Goal: Task Accomplishment & Management: Manage account settings

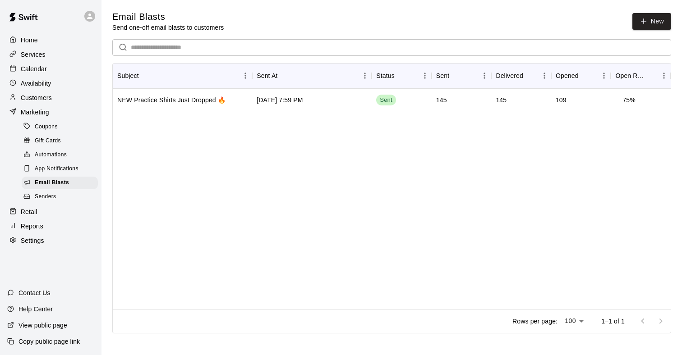
click at [44, 95] on p "Customers" at bounding box center [36, 97] width 31 height 9
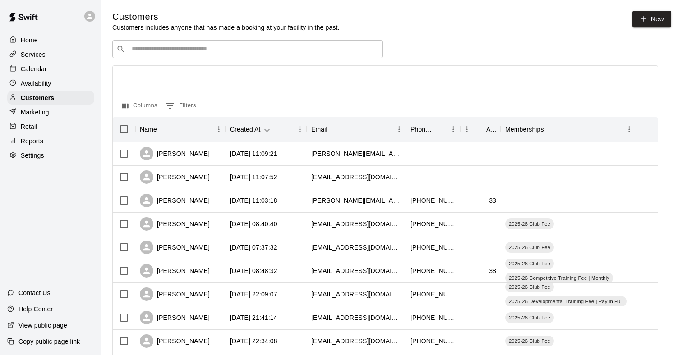
click at [148, 49] on input "Search customers by name or email" at bounding box center [254, 49] width 250 height 9
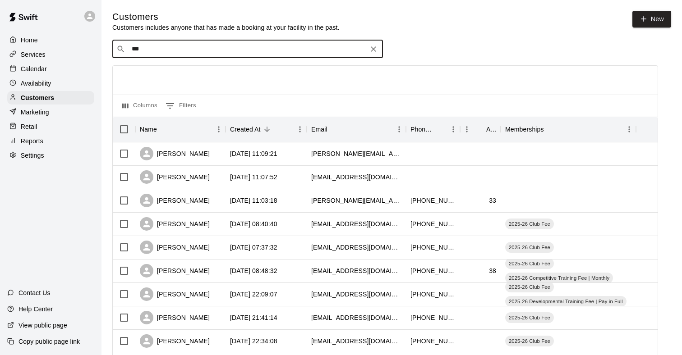
type input "****"
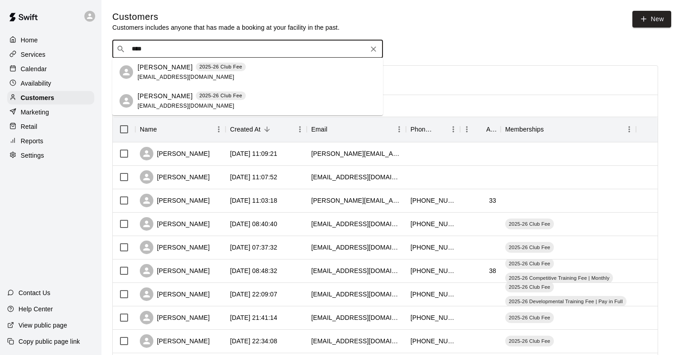
click at [147, 75] on span "[EMAIL_ADDRESS][DOMAIN_NAME]" at bounding box center [186, 77] width 97 height 6
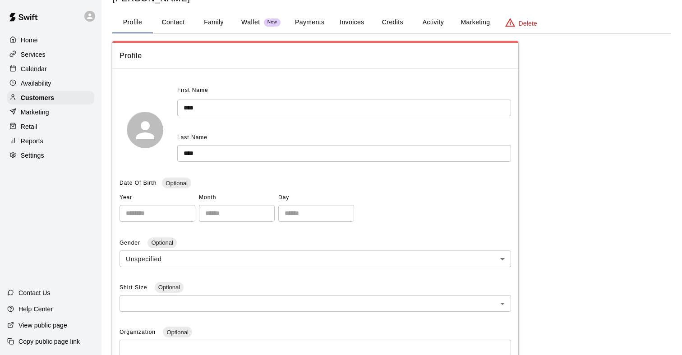
scroll to position [32, 0]
click at [213, 20] on button "Family" at bounding box center [213, 24] width 41 height 22
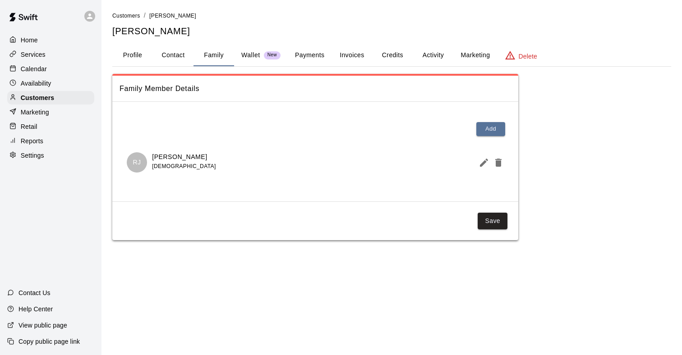
scroll to position [0, 0]
click at [139, 55] on button "Profile" at bounding box center [132, 56] width 41 height 22
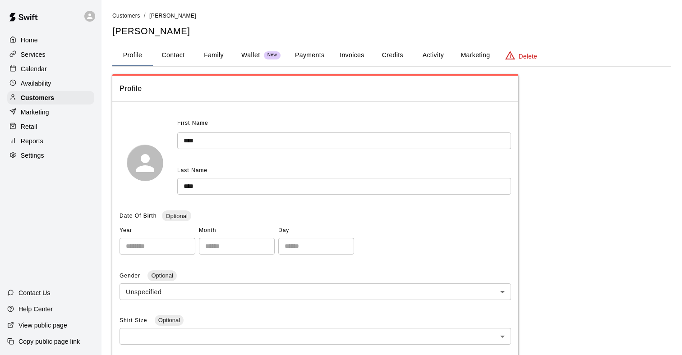
click at [173, 55] on button "Contact" at bounding box center [173, 56] width 41 height 22
select select "**"
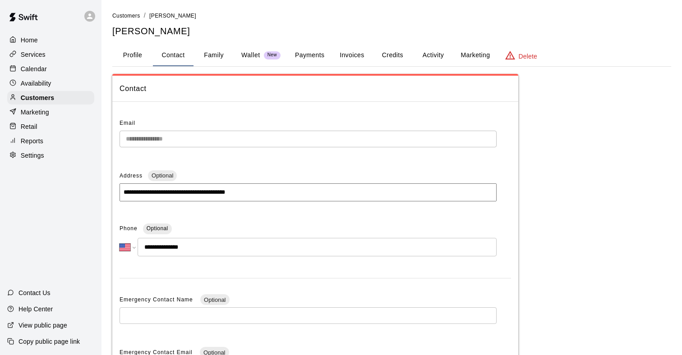
click at [436, 57] on button "Activity" at bounding box center [433, 56] width 41 height 22
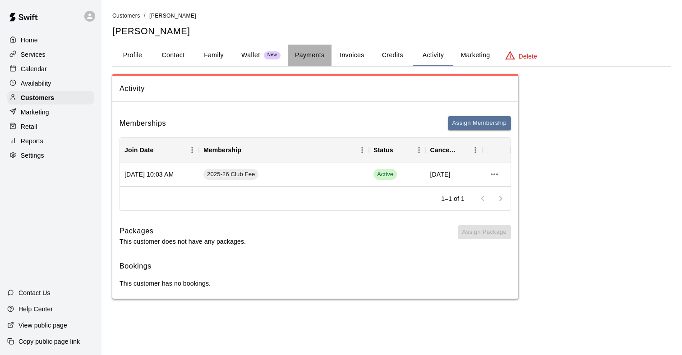
click at [313, 54] on button "Payments" at bounding box center [310, 56] width 44 height 22
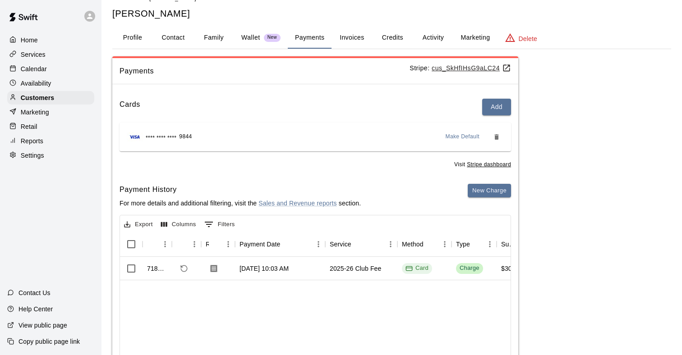
scroll to position [23, 0]
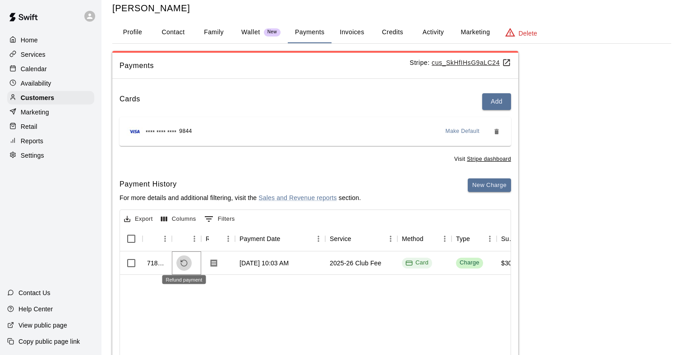
click at [189, 264] on button "Refund payment" at bounding box center [183, 263] width 15 height 15
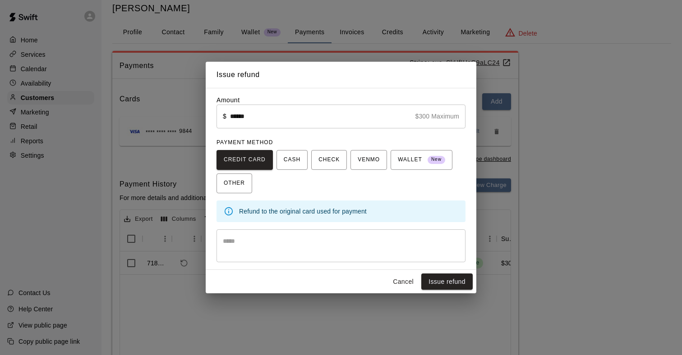
click at [259, 234] on div "* ​" at bounding box center [340, 246] width 249 height 33
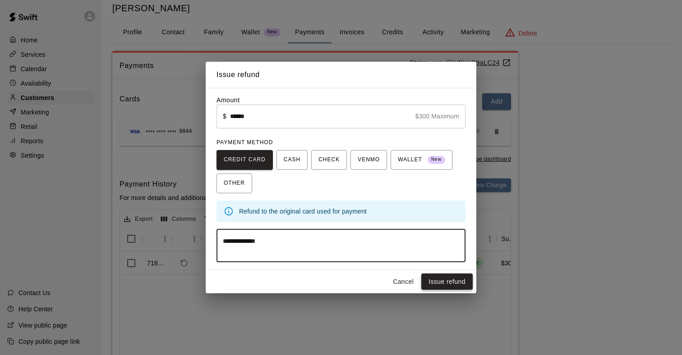
type textarea "**********"
click at [448, 277] on button "Issue refund" at bounding box center [446, 282] width 51 height 17
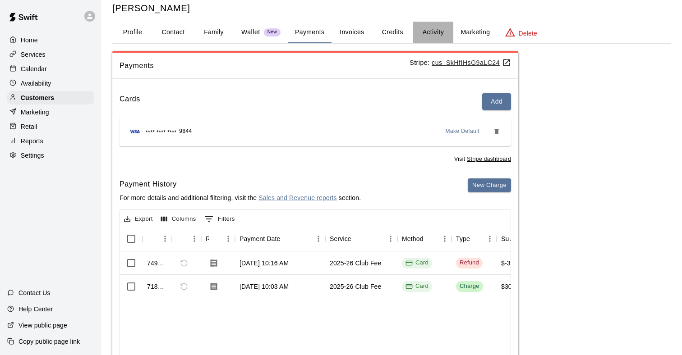
click at [433, 25] on button "Activity" at bounding box center [433, 33] width 41 height 22
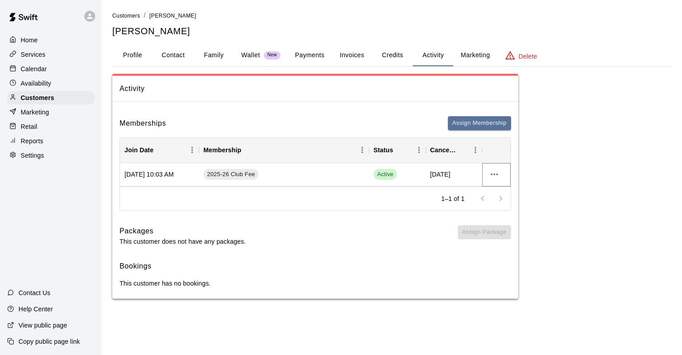
click at [494, 170] on icon "more actions" at bounding box center [494, 174] width 11 height 11
click at [504, 189] on li "View details" at bounding box center [512, 192] width 51 height 15
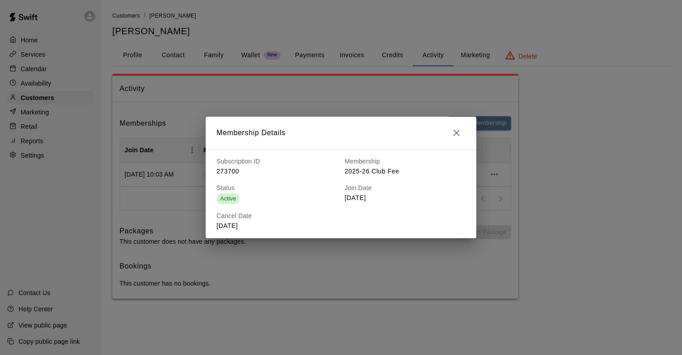
click at [455, 131] on icon "button" at bounding box center [456, 133] width 11 height 11
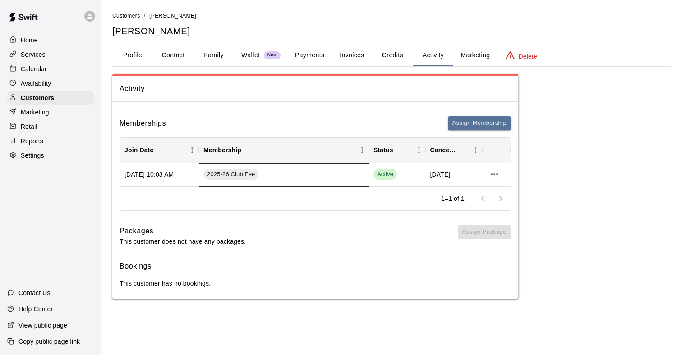
click at [357, 171] on div "2025-26 Club Fee" at bounding box center [284, 174] width 170 height 23
click at [495, 175] on icon "more actions" at bounding box center [494, 174] width 11 height 11
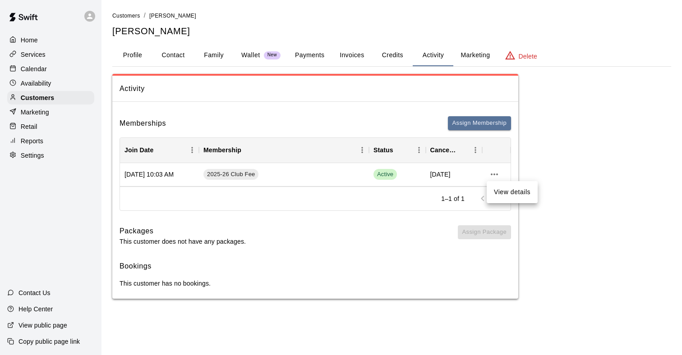
click at [504, 192] on li "View details" at bounding box center [512, 192] width 51 height 15
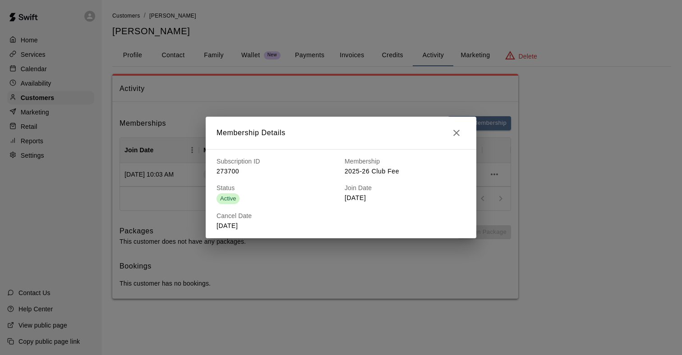
click at [453, 134] on icon "button" at bounding box center [456, 133] width 11 height 11
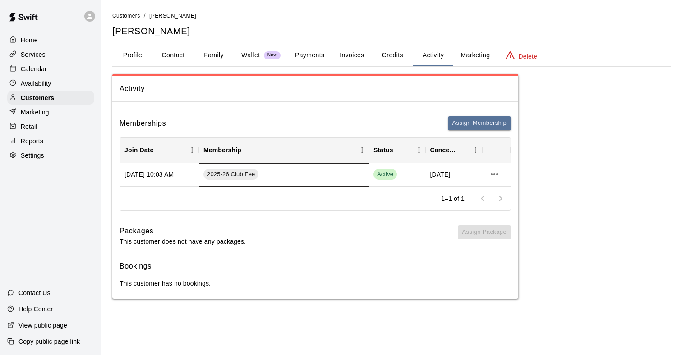
click at [354, 168] on div "2025-26 Club Fee" at bounding box center [284, 174] width 170 height 23
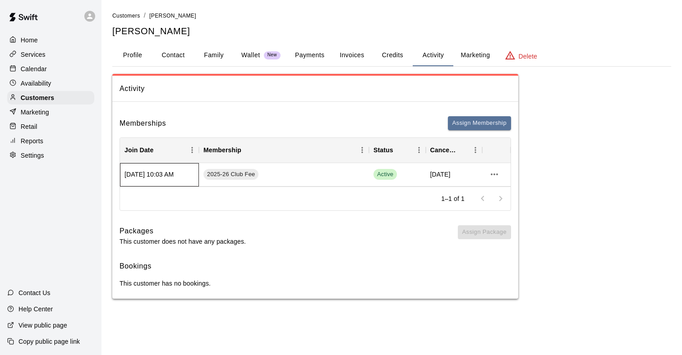
click at [175, 169] on div "[DATE] 10:03 AM" at bounding box center [159, 174] width 79 height 23
click at [501, 174] on button "more actions" at bounding box center [494, 174] width 15 height 15
click at [501, 174] on div at bounding box center [341, 177] width 682 height 355
click at [403, 57] on button "Credits" at bounding box center [392, 56] width 41 height 22
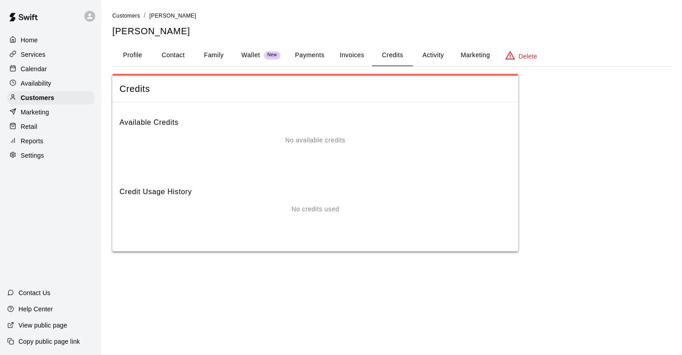
click at [433, 57] on button "Activity" at bounding box center [433, 56] width 41 height 22
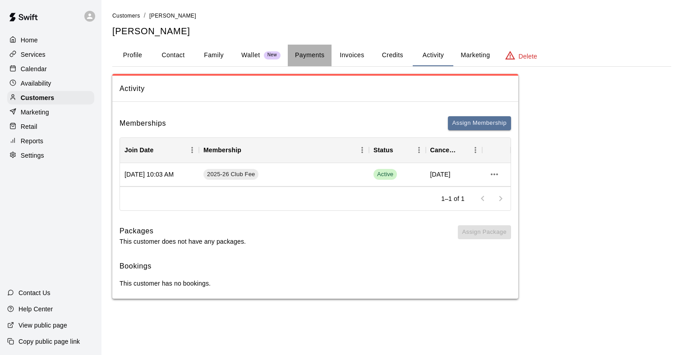
click at [323, 59] on button "Payments" at bounding box center [310, 56] width 44 height 22
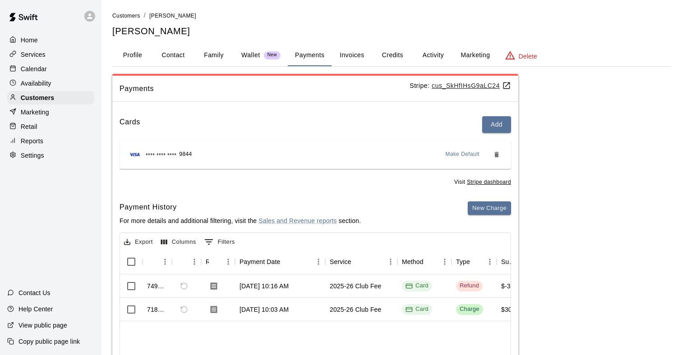
click at [354, 61] on button "Invoices" at bounding box center [351, 56] width 41 height 22
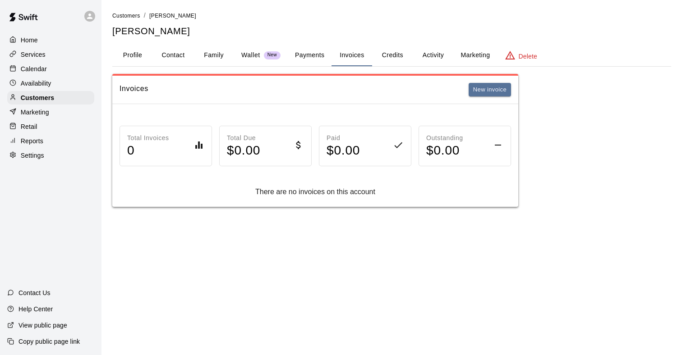
click at [397, 55] on button "Credits" at bounding box center [392, 56] width 41 height 22
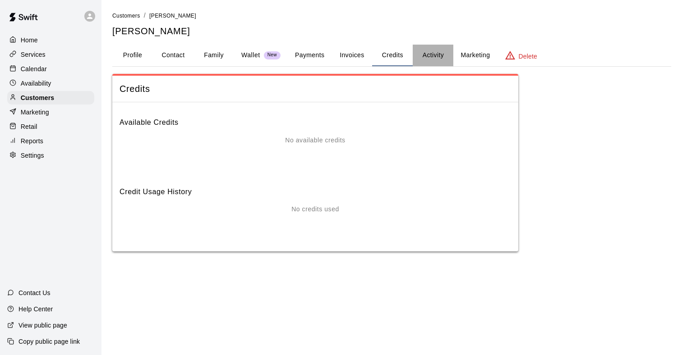
click at [431, 55] on button "Activity" at bounding box center [433, 56] width 41 height 22
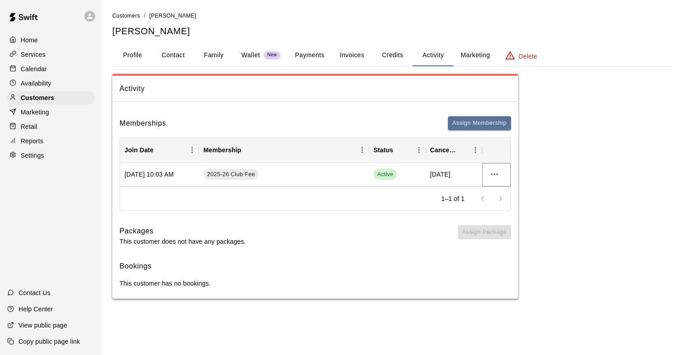
click at [496, 176] on icon "more actions" at bounding box center [494, 174] width 11 height 11
click at [564, 174] on div at bounding box center [341, 177] width 682 height 355
click at [90, 17] on icon at bounding box center [89, 16] width 5 height 5
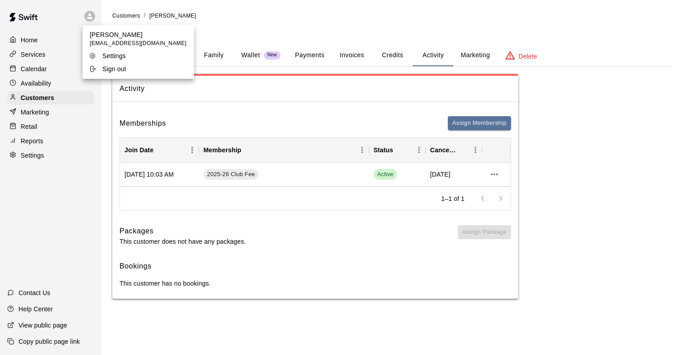
click at [89, 17] on div at bounding box center [341, 177] width 682 height 355
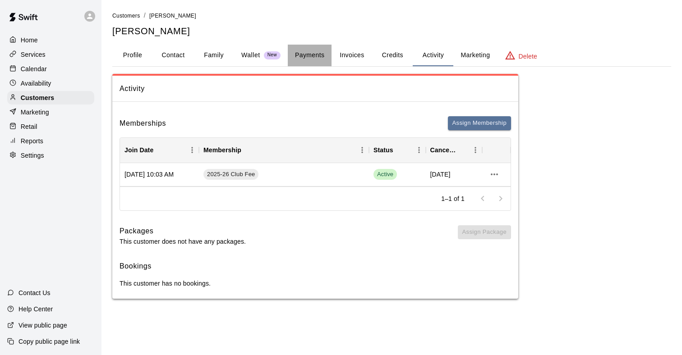
click at [304, 59] on button "Payments" at bounding box center [310, 56] width 44 height 22
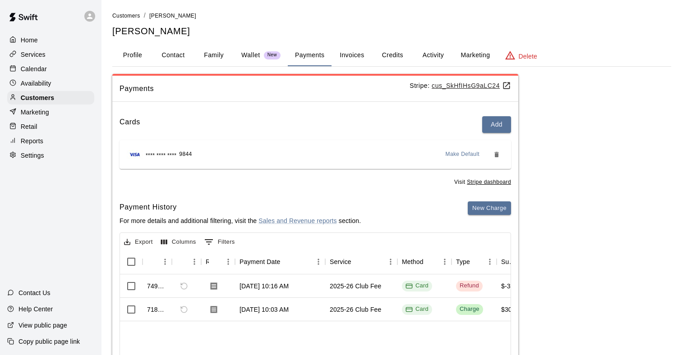
click at [214, 58] on button "Family" at bounding box center [213, 56] width 41 height 22
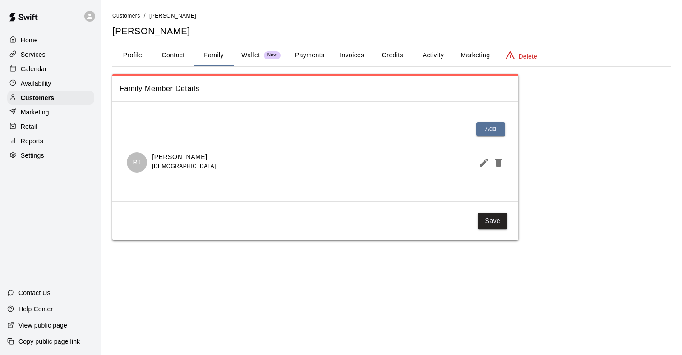
click at [346, 56] on button "Invoices" at bounding box center [351, 56] width 41 height 22
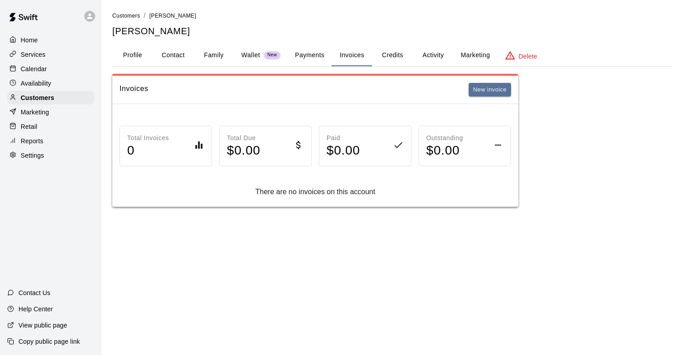
click at [395, 58] on button "Credits" at bounding box center [392, 56] width 41 height 22
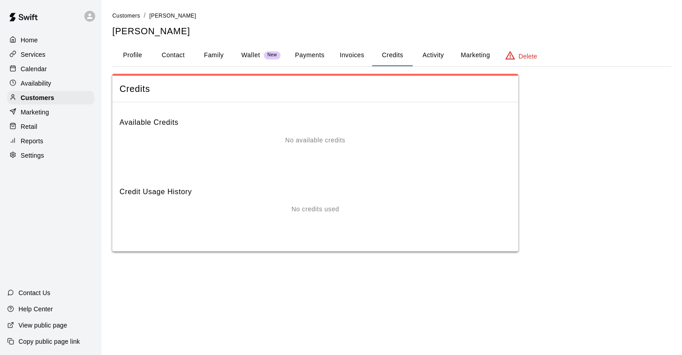
click at [433, 55] on button "Activity" at bounding box center [433, 56] width 41 height 22
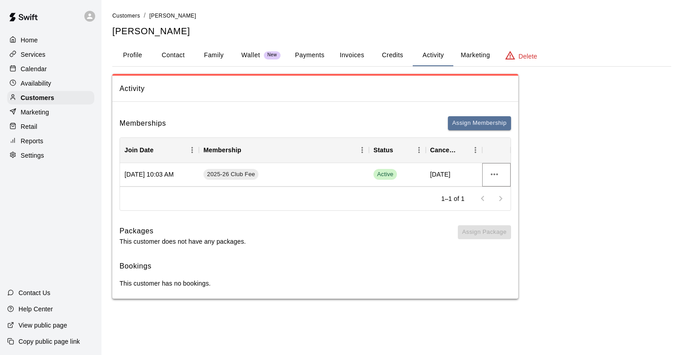
click at [491, 175] on icon "more actions" at bounding box center [494, 174] width 11 height 11
click at [491, 175] on div at bounding box center [341, 177] width 682 height 355
click at [433, 46] on button "Activity" at bounding box center [433, 56] width 41 height 22
click at [468, 54] on button "Marketing" at bounding box center [475, 56] width 44 height 22
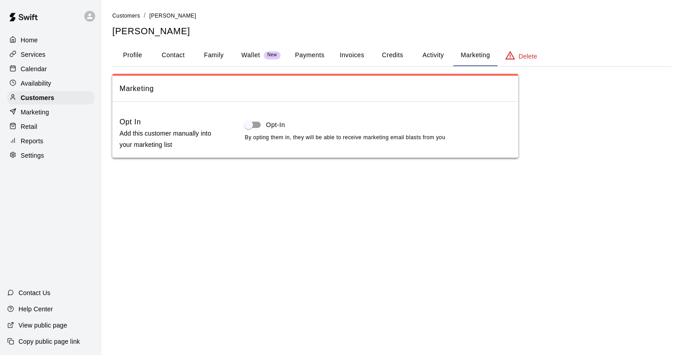
click at [427, 53] on button "Activity" at bounding box center [433, 56] width 41 height 22
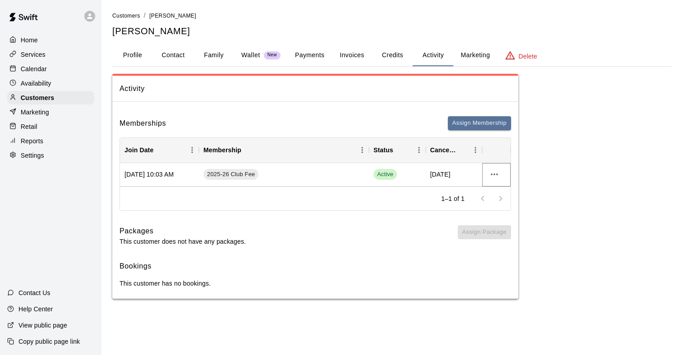
click at [497, 176] on icon "more actions" at bounding box center [494, 174] width 11 height 11
click at [497, 176] on div at bounding box center [341, 177] width 682 height 355
click at [70, 55] on div "Services" at bounding box center [50, 55] width 87 height 14
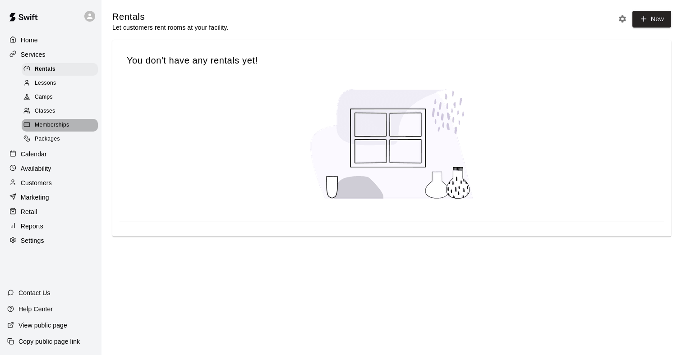
click at [65, 121] on span "Memberships" at bounding box center [52, 125] width 34 height 9
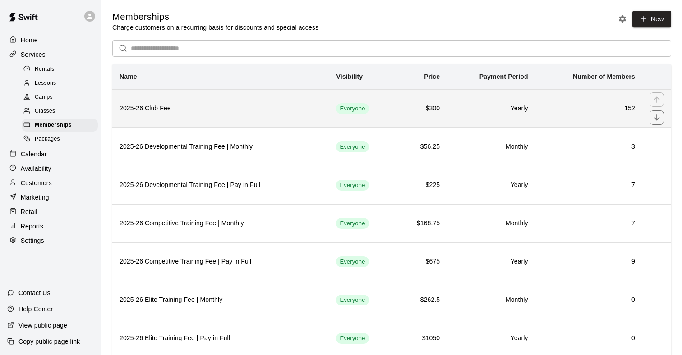
click at [234, 102] on th "2025-26 Club Fee" at bounding box center [220, 108] width 216 height 38
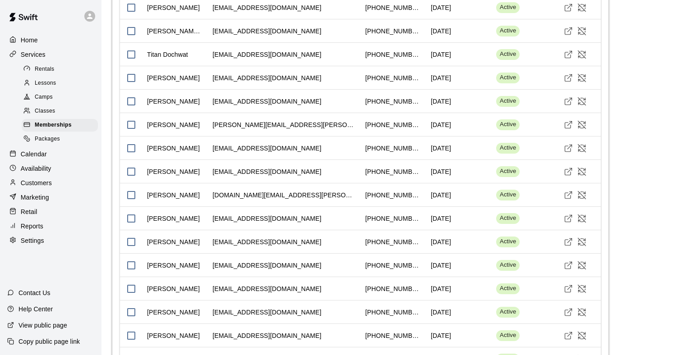
scroll to position [619, 0]
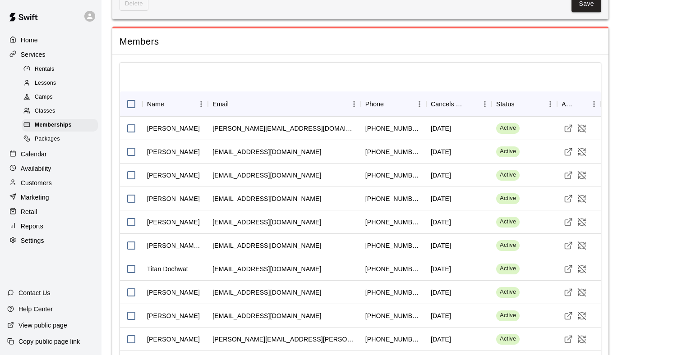
click at [52, 178] on div "Customers" at bounding box center [50, 183] width 87 height 14
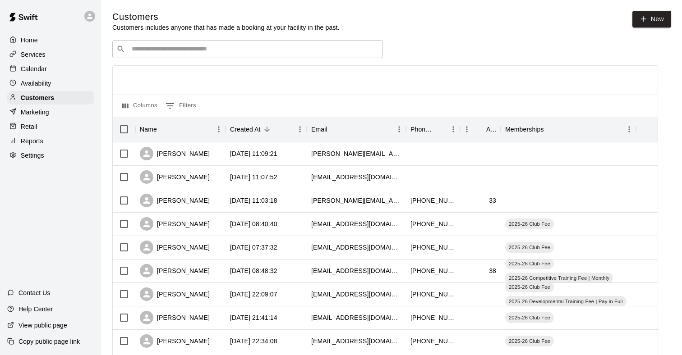
click at [189, 54] on div "​ ​" at bounding box center [247, 49] width 271 height 18
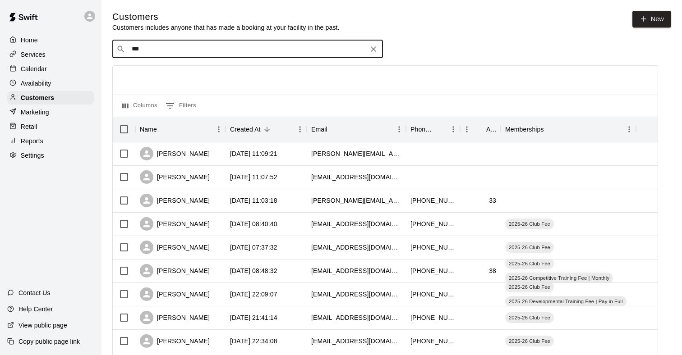
type input "****"
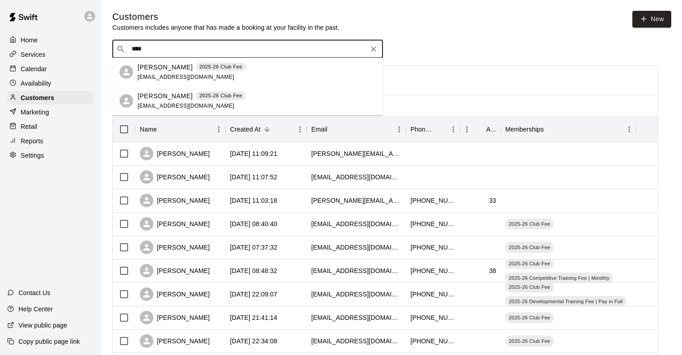
click at [156, 72] on div "[PERSON_NAME] 2025-26 Club Fee [EMAIL_ADDRESS][DOMAIN_NAME]" at bounding box center [192, 72] width 108 height 19
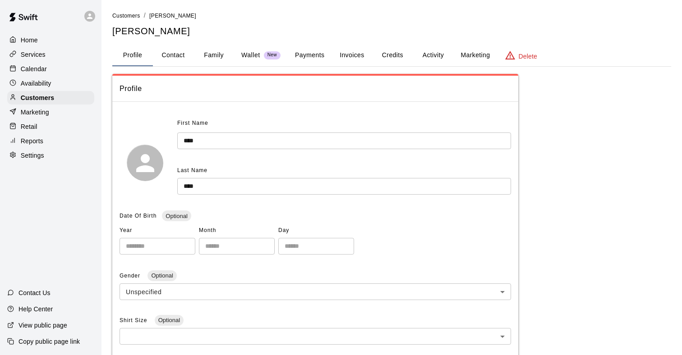
click at [442, 57] on button "Activity" at bounding box center [433, 56] width 41 height 22
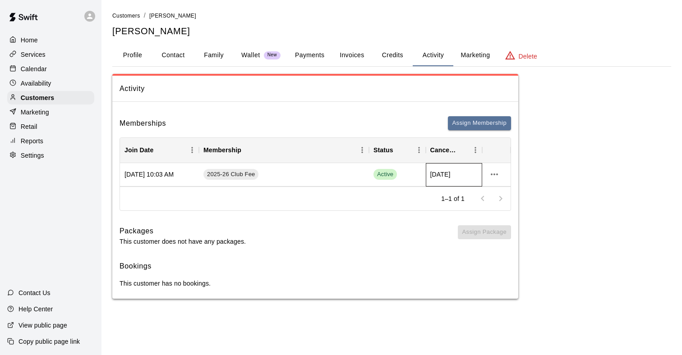
click at [469, 177] on div "[DATE]" at bounding box center [454, 174] width 57 height 23
click at [384, 174] on span "Active" at bounding box center [384, 174] width 23 height 9
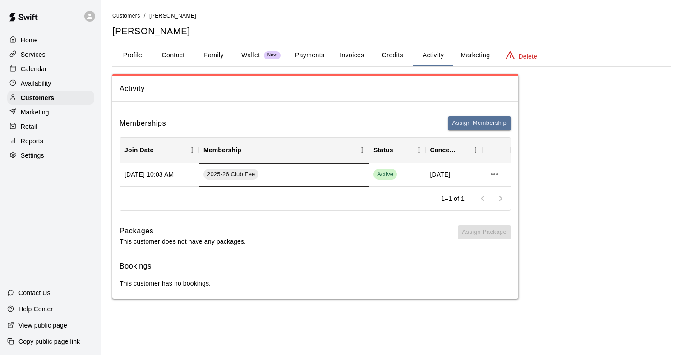
click at [343, 174] on div "2025-26 Club Fee" at bounding box center [284, 174] width 170 height 23
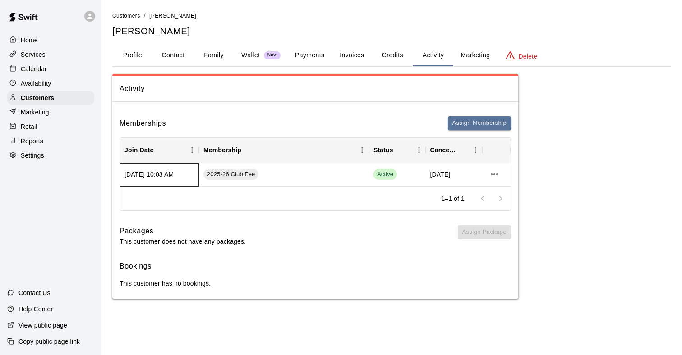
click at [156, 179] on div "[DATE] 10:03 AM" at bounding box center [159, 174] width 79 height 23
click at [51, 326] on p "View public page" at bounding box center [42, 325] width 49 height 9
click at [36, 309] on p "Help Center" at bounding box center [35, 309] width 34 height 9
click at [78, 96] on div "Customers" at bounding box center [50, 98] width 87 height 14
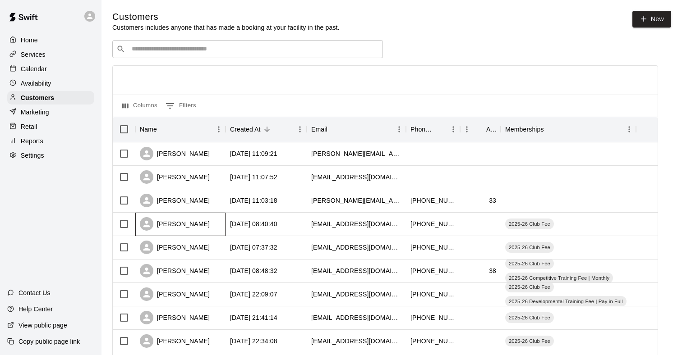
click at [192, 226] on div "[PERSON_NAME]" at bounding box center [175, 224] width 70 height 14
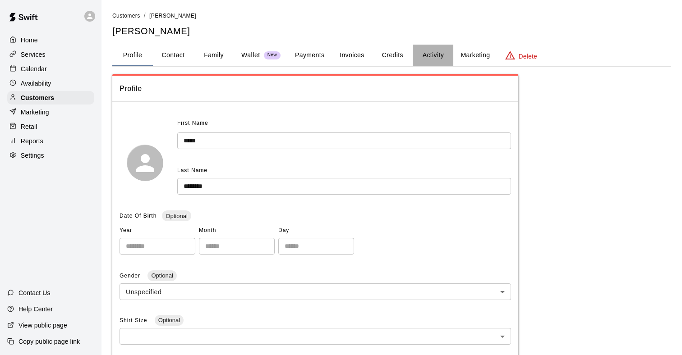
click at [423, 49] on button "Activity" at bounding box center [433, 56] width 41 height 22
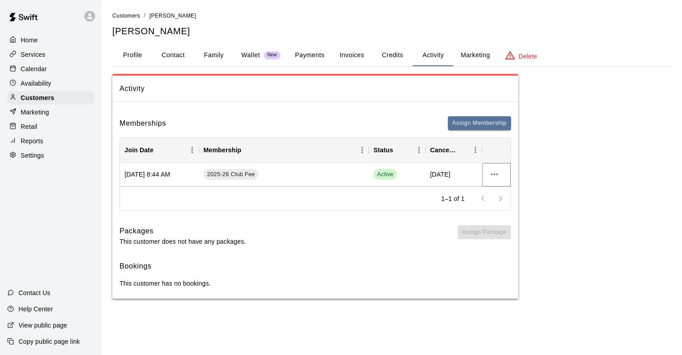
click at [496, 176] on icon "more actions" at bounding box center [494, 174] width 11 height 11
click at [547, 159] on div at bounding box center [341, 177] width 682 height 355
click at [55, 158] on div "Settings" at bounding box center [50, 156] width 87 height 14
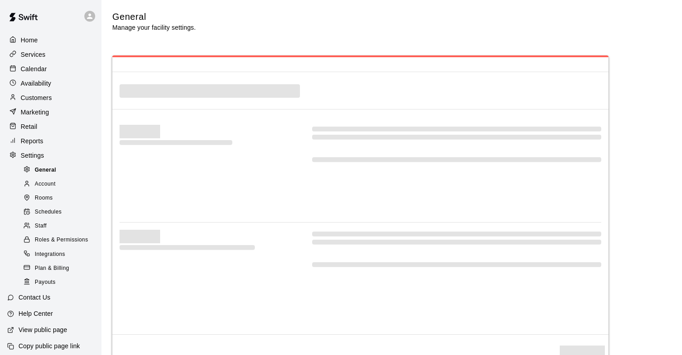
select select "**"
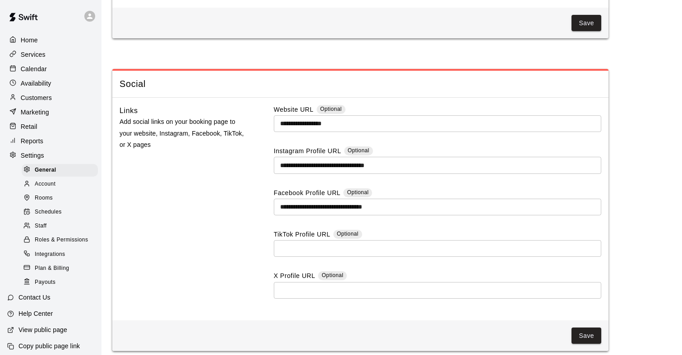
scroll to position [2262, 0]
click at [70, 48] on div "Services" at bounding box center [50, 55] width 87 height 14
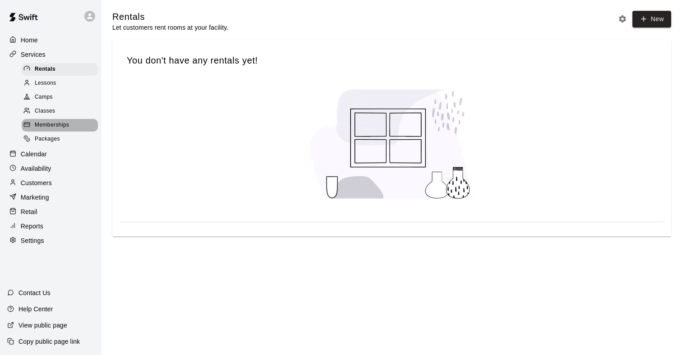
click at [63, 124] on span "Memberships" at bounding box center [52, 125] width 34 height 9
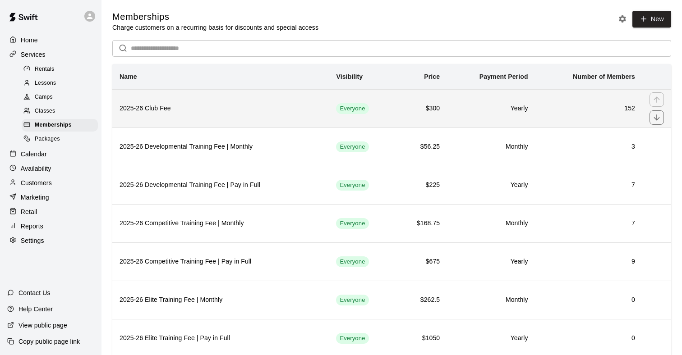
click at [148, 110] on h6 "2025-26 Club Fee" at bounding box center [220, 109] width 202 height 10
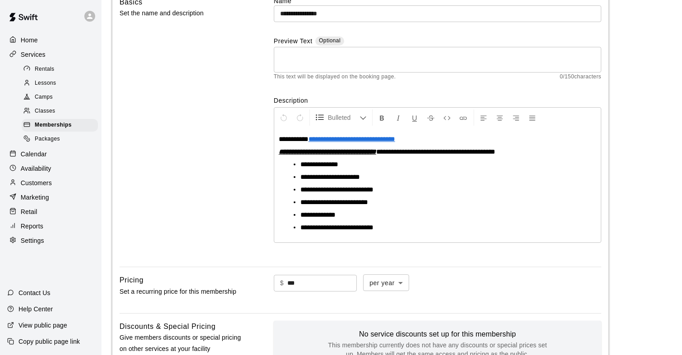
scroll to position [303, 0]
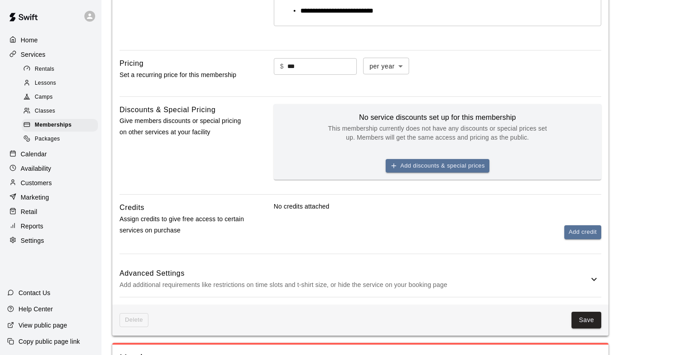
click at [215, 258] on div "**********" at bounding box center [360, 38] width 496 height 533
click at [208, 275] on h6 "Advanced Settings" at bounding box center [353, 274] width 469 height 12
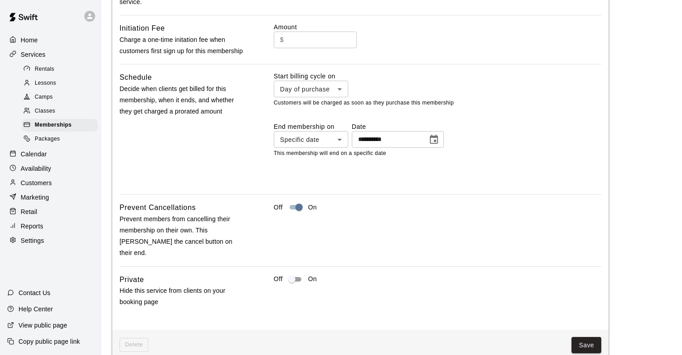
scroll to position [712, 0]
